Goal: Task Accomplishment & Management: Manage account settings

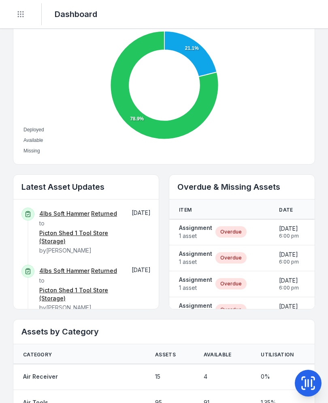
scroll to position [294, 0]
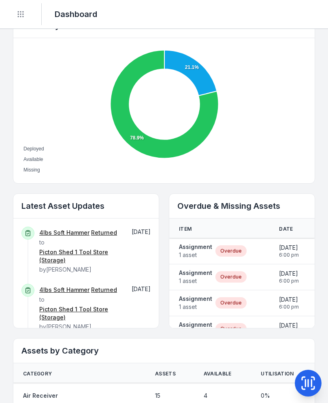
click at [190, 245] on strong "Assignment" at bounding box center [195, 247] width 33 height 8
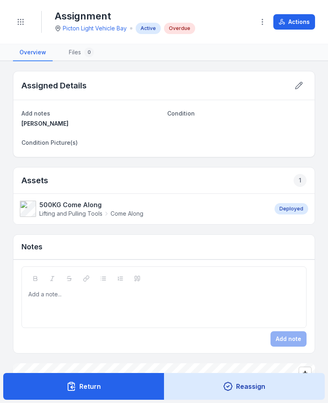
click at [308, 27] on button "Actions" at bounding box center [294, 21] width 42 height 15
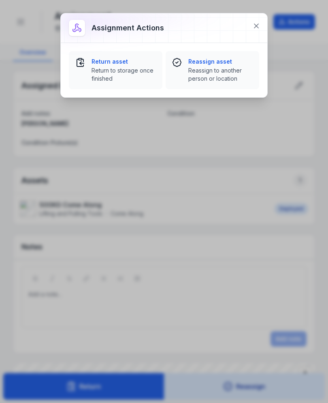
click at [124, 75] on span "Return to storage once finished" at bounding box center [124, 74] width 64 height 16
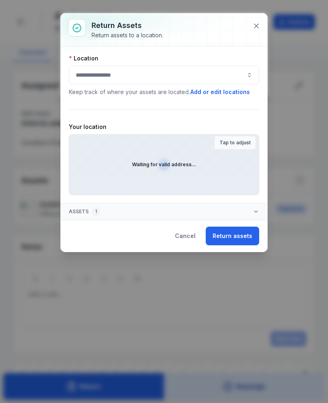
click at [212, 81] on button "button" at bounding box center [164, 75] width 190 height 19
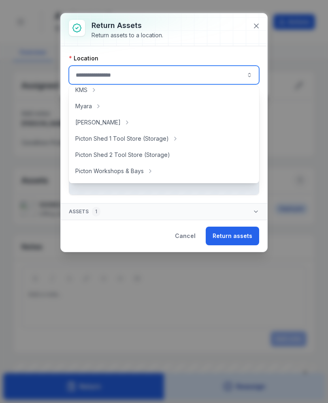
scroll to position [121, 0]
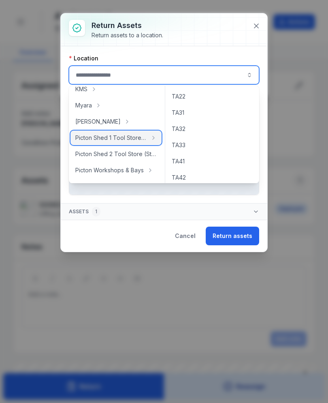
click at [139, 134] on span "Picton Shed 1 Tool Store (Storage)" at bounding box center [111, 138] width 72 height 8
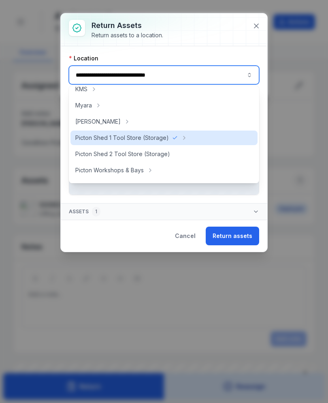
type input "**********"
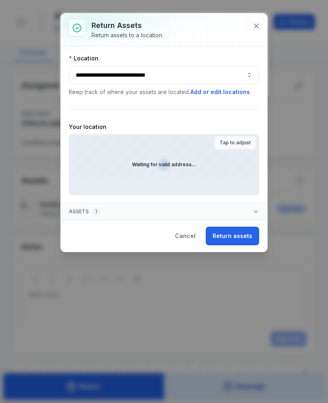
click at [231, 237] on button "Return assets" at bounding box center [232, 235] width 53 height 19
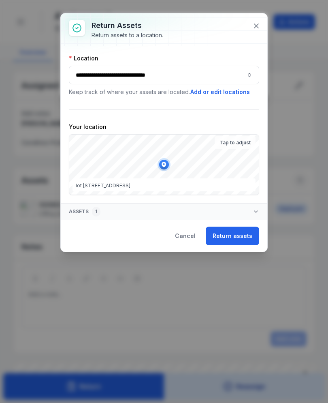
click at [240, 237] on button "Return assets" at bounding box center [232, 235] width 53 height 19
